Goal: Find specific page/section: Find specific page/section

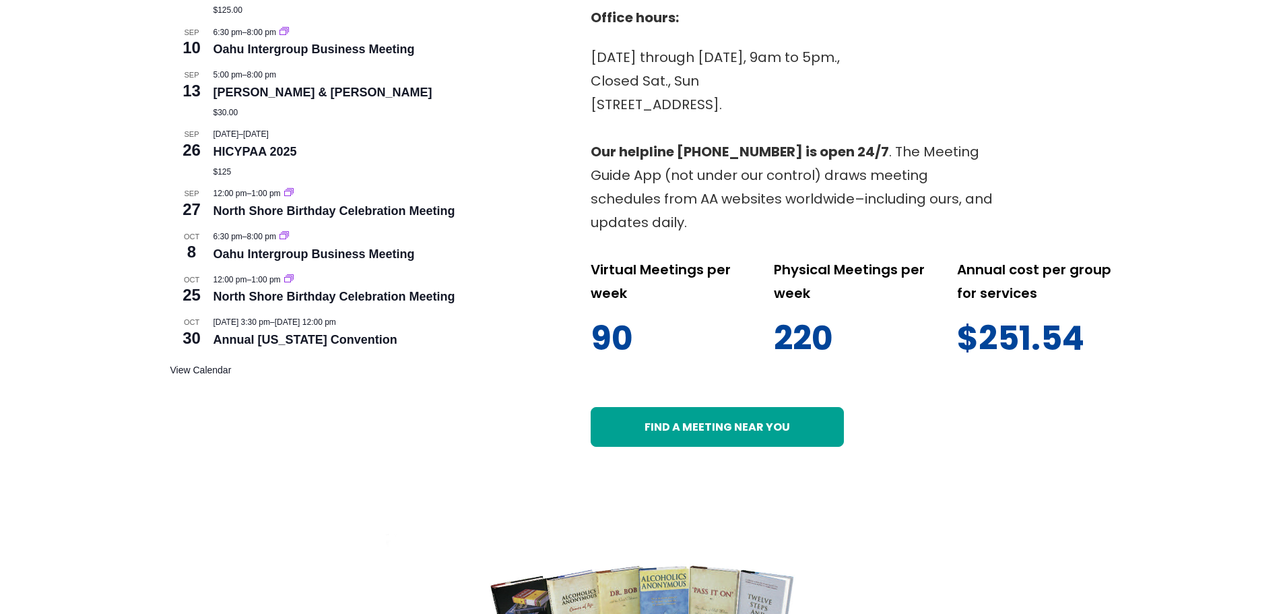
scroll to position [741, 0]
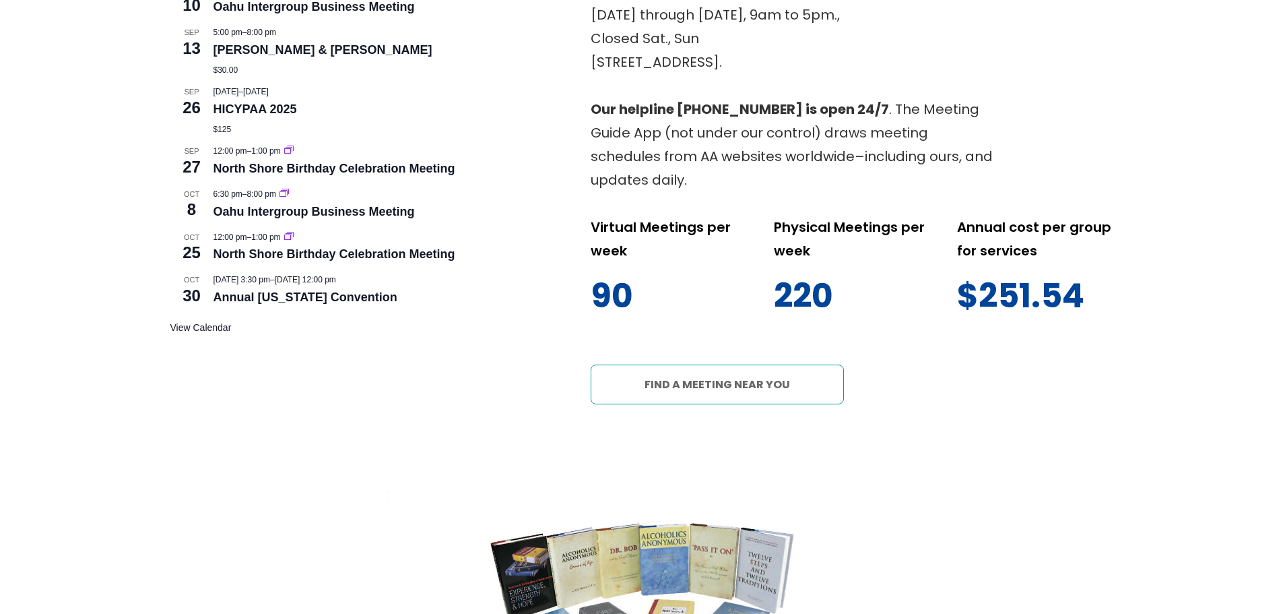
click at [719, 364] on link "Find a meeting near you" at bounding box center [717, 384] width 253 height 40
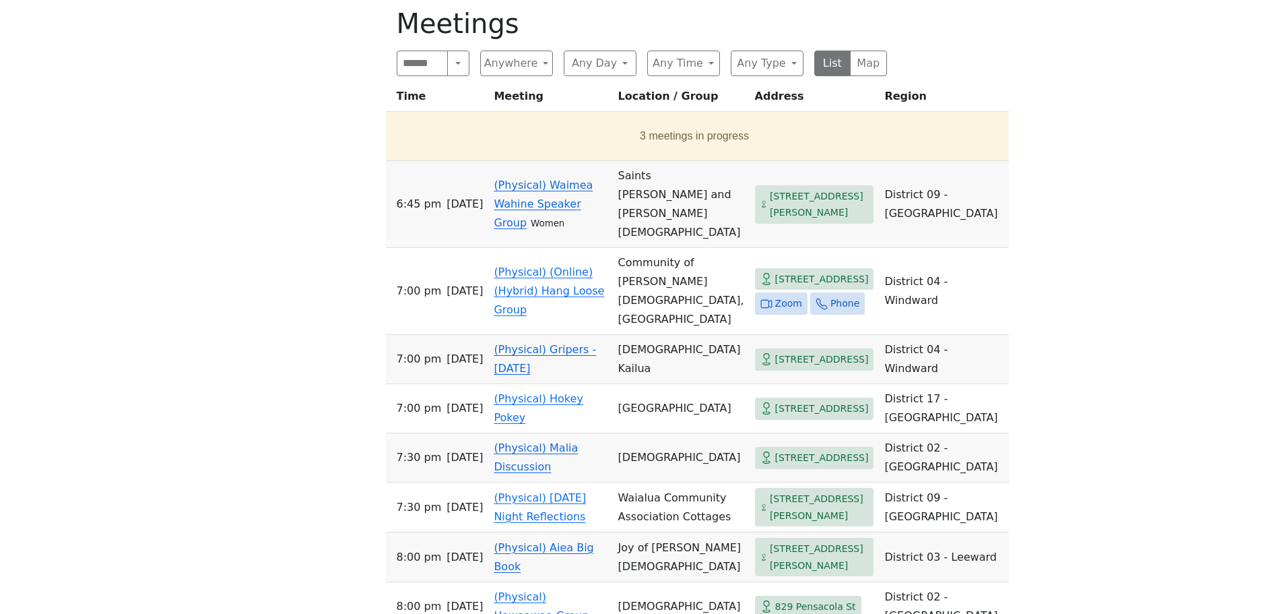
scroll to position [337, 0]
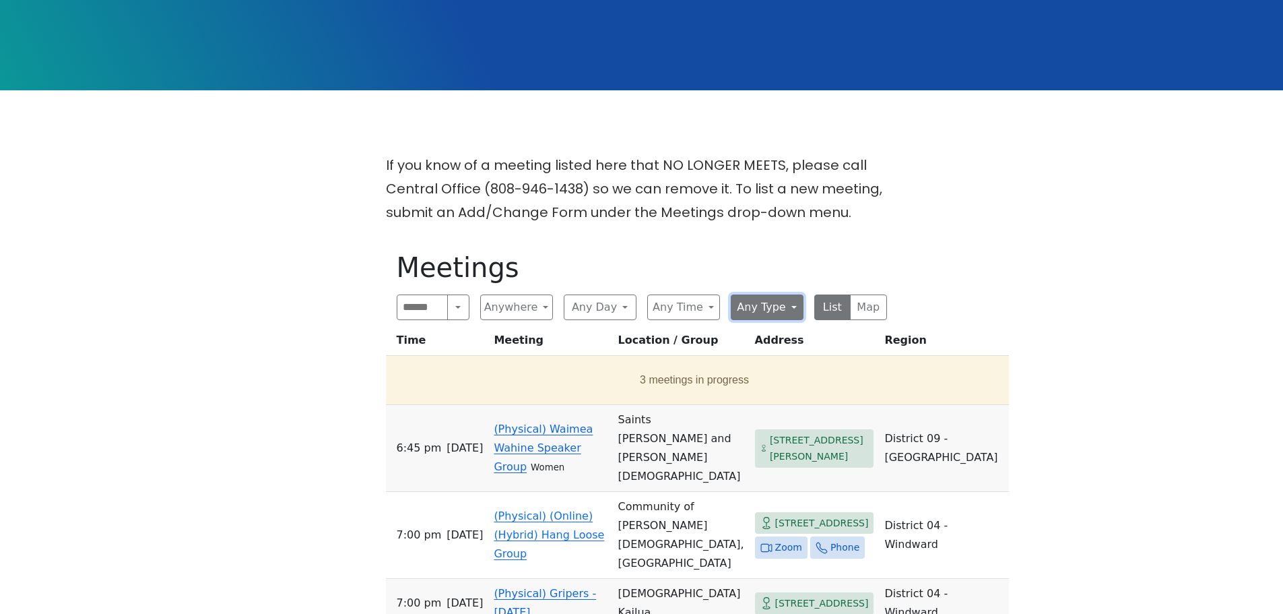
click at [795, 294] on button "Any Type" at bounding box center [767, 307] width 73 height 26
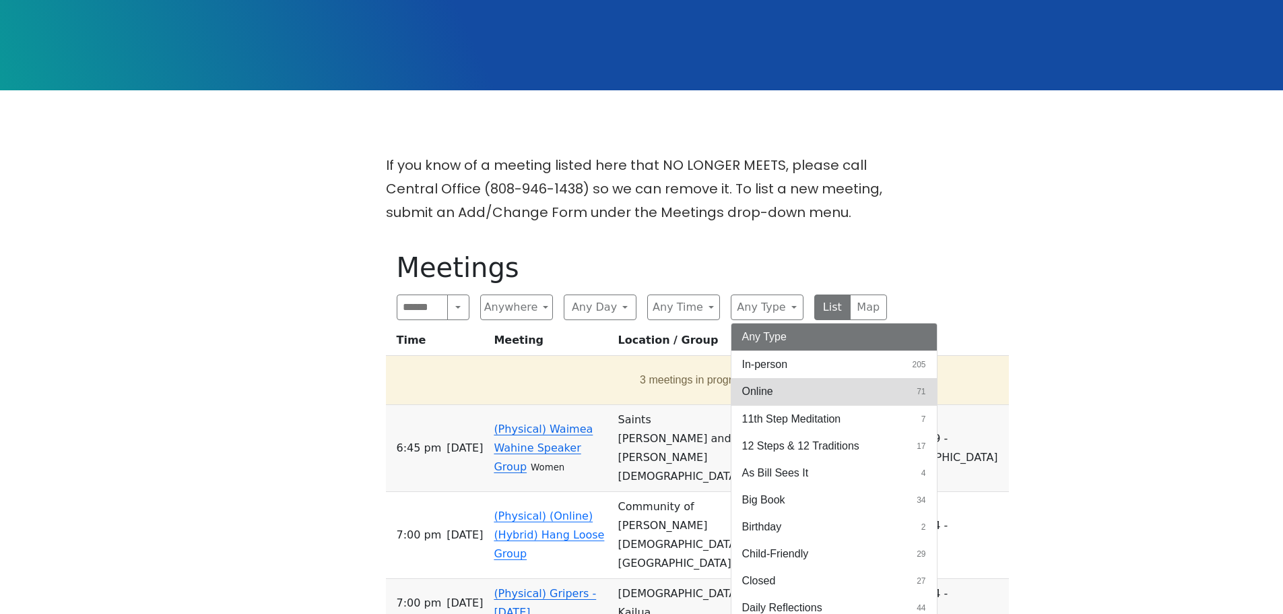
click at [757, 383] on span "Online" at bounding box center [757, 391] width 31 height 16
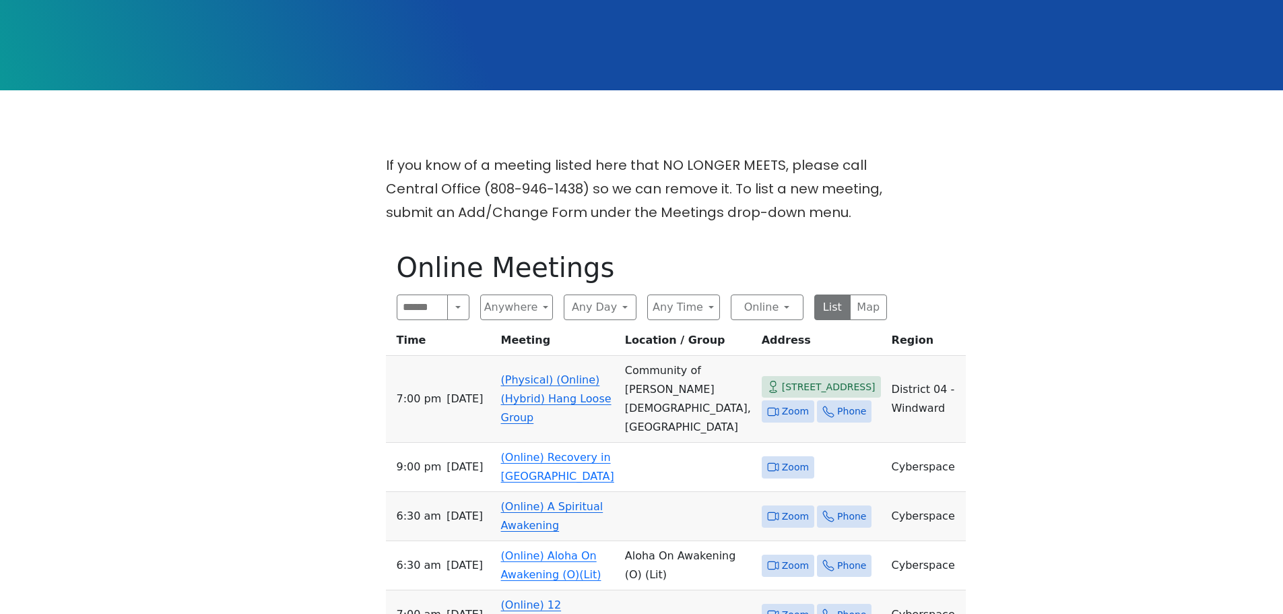
click at [782, 403] on span "Zoom" at bounding box center [795, 411] width 27 height 17
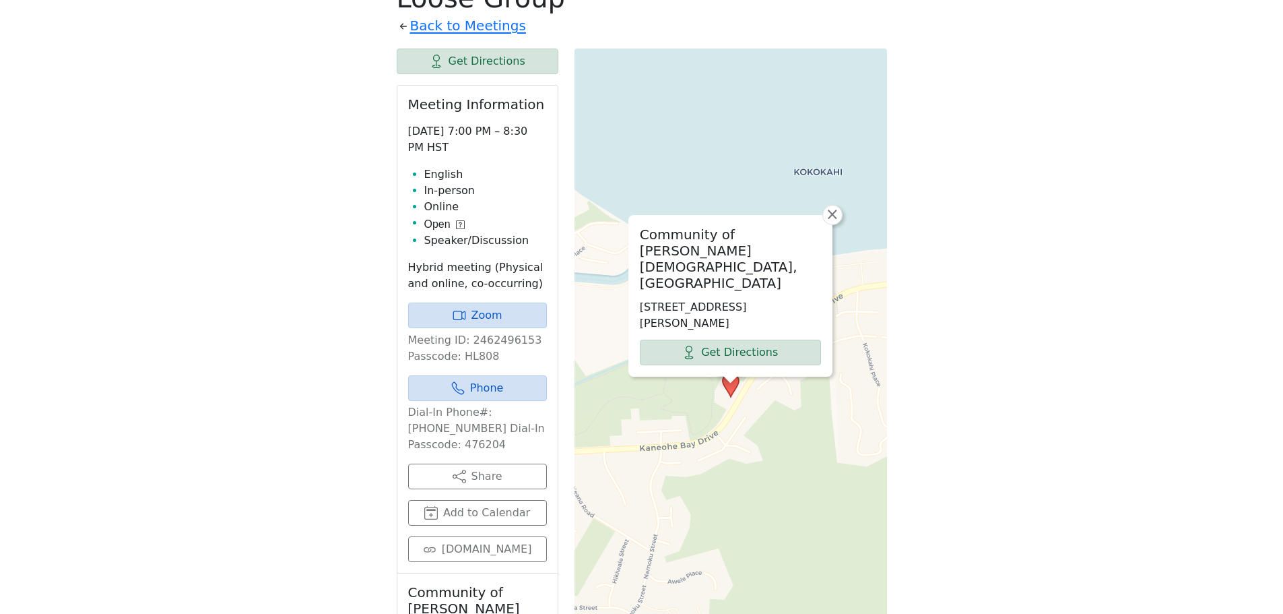
scroll to position [615, 0]
